Goal: Task Accomplishment & Management: Use online tool/utility

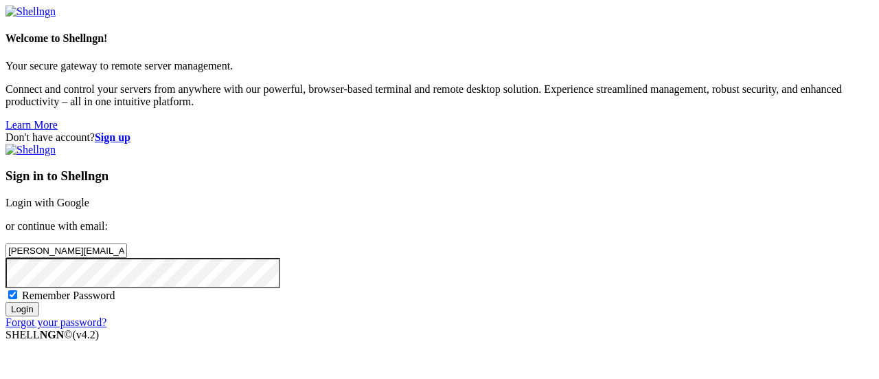
click at [39, 316] on input "Login" at bounding box center [22, 309] width 34 height 14
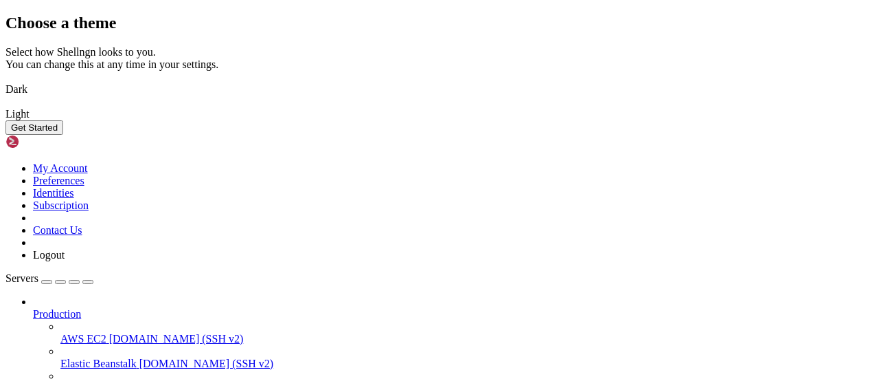
click at [5, 80] on img at bounding box center [5, 80] width 0 height 0
click at [63, 135] on button "Get Started" at bounding box center [34, 127] width 58 height 14
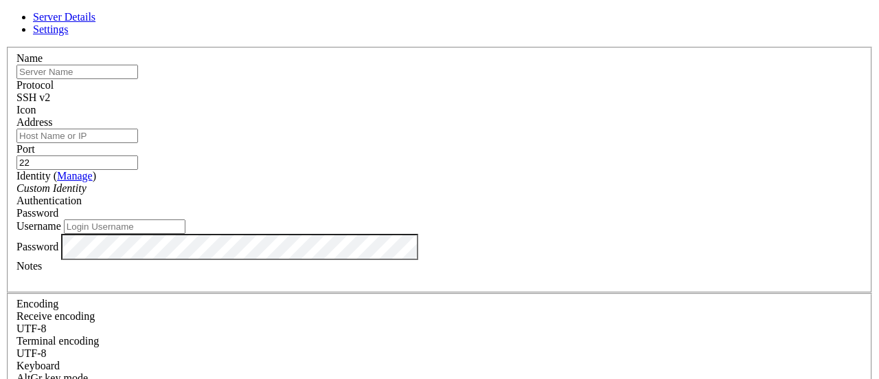
type input "[PERSON_NAME][EMAIL_ADDRESS][DOMAIN_NAME]"
click at [408, 79] on div "Name" at bounding box center [439, 65] width 846 height 27
click at [138, 79] on input "text" at bounding box center [77, 72] width 122 height 14
type input "E"
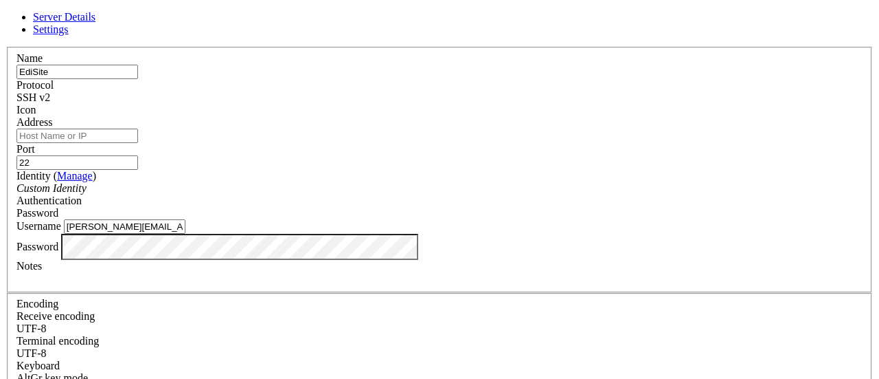
type input "EdiSite"
click at [138, 143] on input "Address" at bounding box center [77, 135] width 122 height 14
paste input "[TECHNICAL_ID]"
type input "[TECHNICAL_ID]"
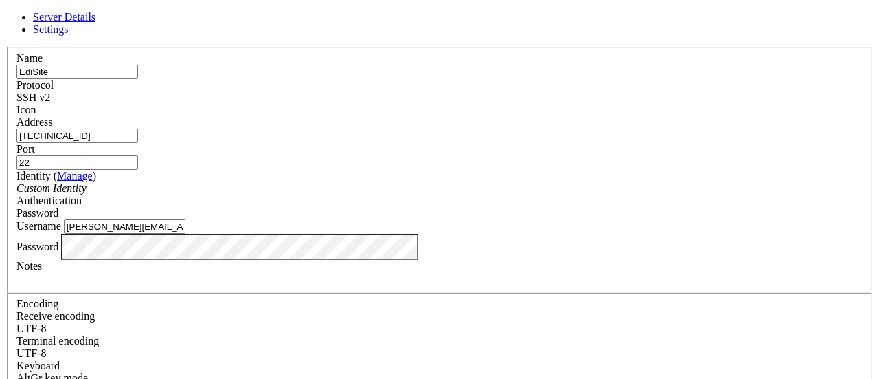
click at [138, 155] on input "22" at bounding box center [77, 162] width 122 height 14
click at [369, 194] on div "Custom Identity" at bounding box center [439, 188] width 846 height 12
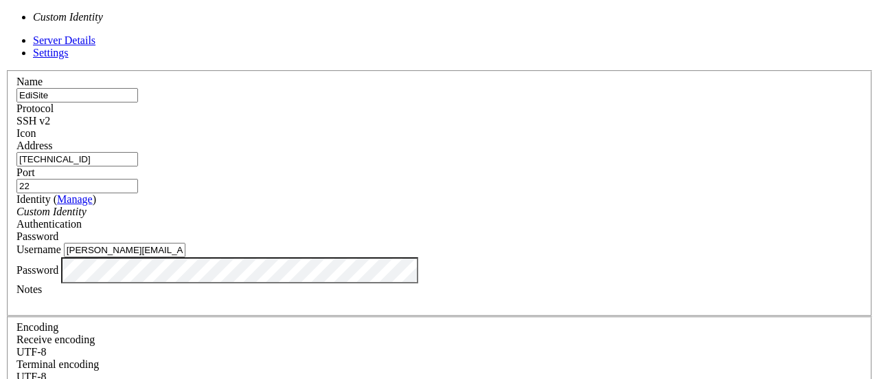
click at [367, 205] on div "Custom Identity" at bounding box center [439, 211] width 846 height 12
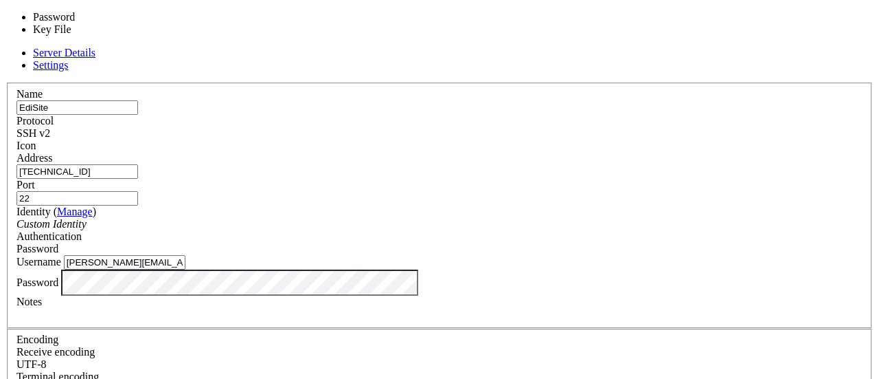
click at [578, 243] on div "Password" at bounding box center [439, 249] width 846 height 12
click at [576, 243] on div "Password" at bounding box center [439, 249] width 846 height 12
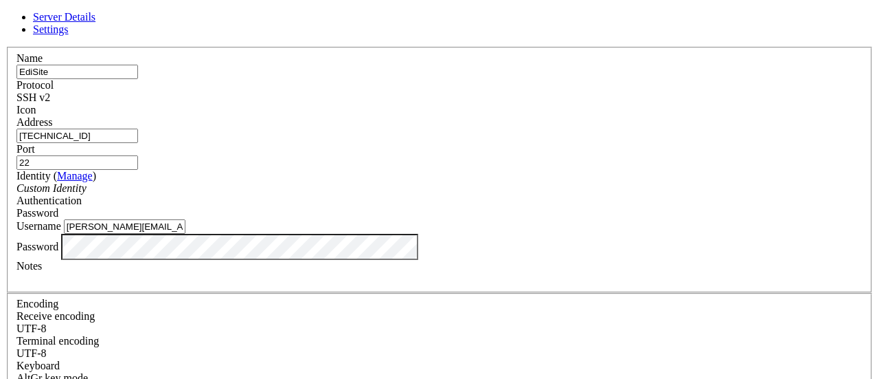
scroll to position [65, 0]
drag, startPoint x: 444, startPoint y: 188, endPoint x: 246, endPoint y: 167, distance: 198.9
click at [246, 167] on div "Name EdiSite Protocol SSH v2 Icon Address [TECHNICAL_ID]" at bounding box center [439, 299] width 868 height 505
type input "a"
type input "admin"
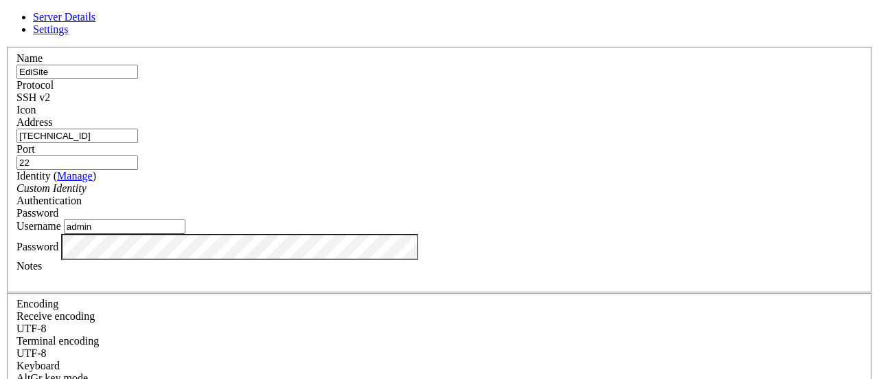
click at [146, 241] on div "Server Details Settings Name EdiSite Protocol SSH v2 Icon" at bounding box center [439, 295] width 868 height 568
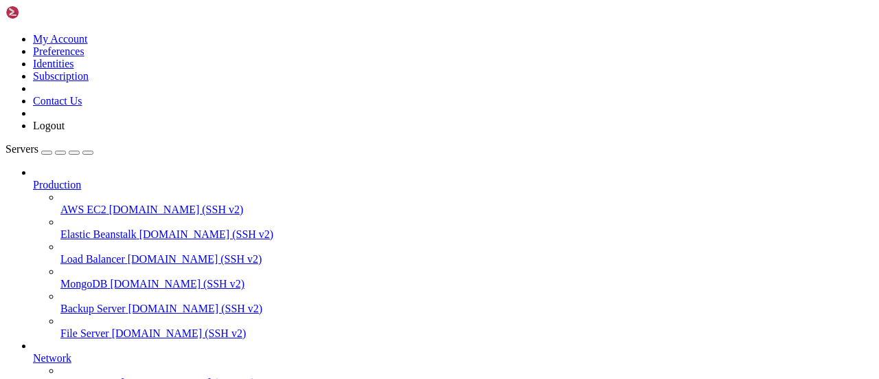
scroll to position [176, 0]
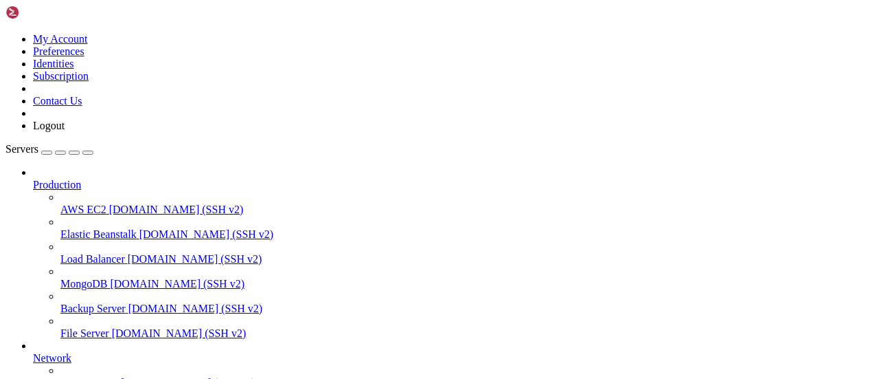
drag, startPoint x: 91, startPoint y: 844, endPoint x: -38, endPoint y: 800, distance: 137.3
click html "Page up Connecting [TECHNICAL_ID] ... Page down Options 0/0"
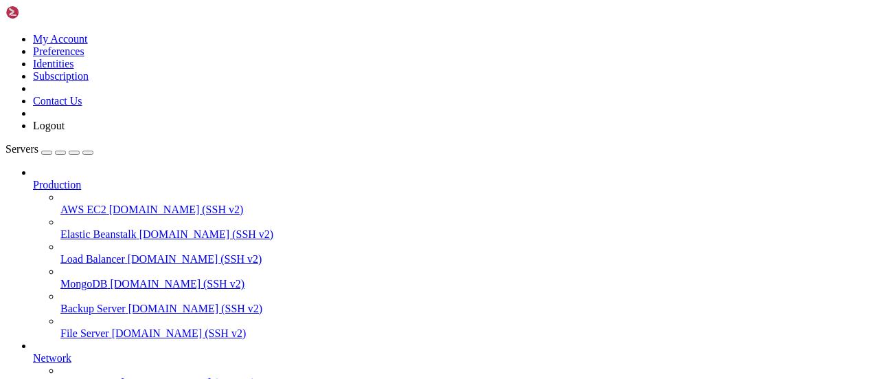
drag, startPoint x: 170, startPoint y: 367, endPoint x: 0, endPoint y: 371, distance: 170.4
